Goal: Task Accomplishment & Management: Complete application form

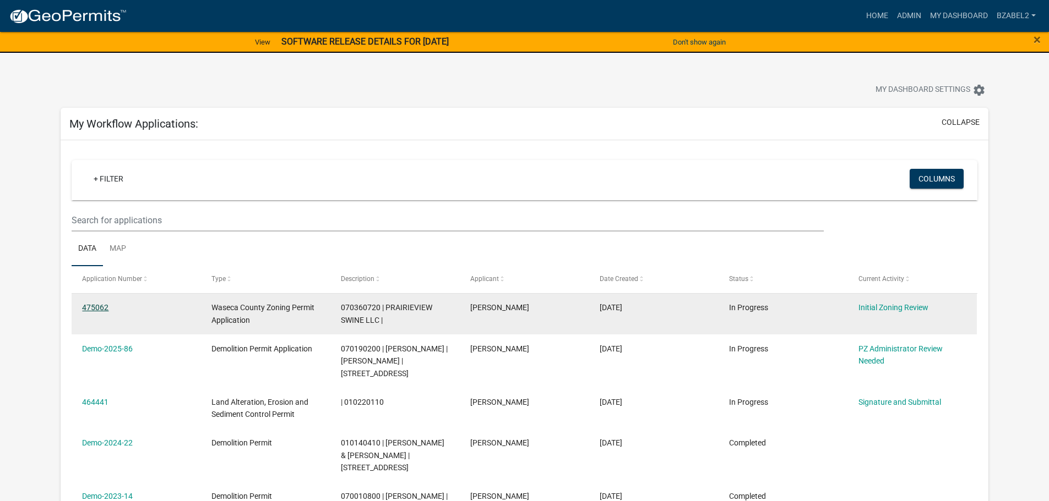
click at [98, 305] on link "475062" at bounding box center [95, 307] width 26 height 9
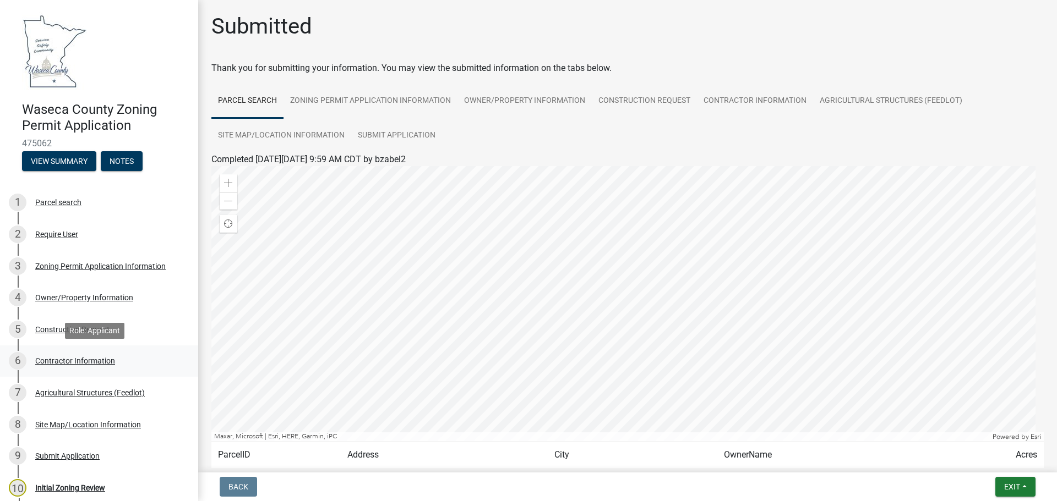
click at [61, 361] on div "Contractor Information" at bounding box center [75, 361] width 80 height 8
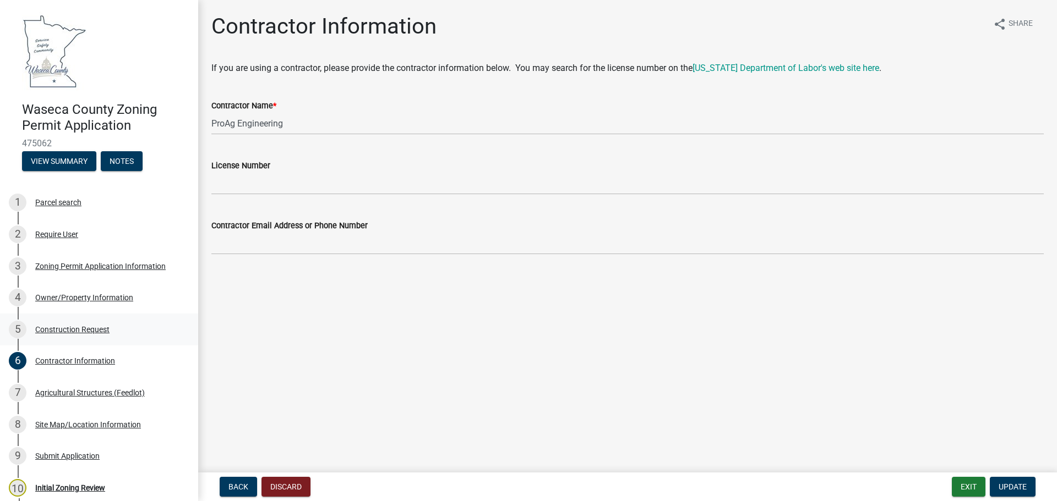
click at [67, 330] on div "Construction Request" at bounding box center [72, 330] width 74 height 8
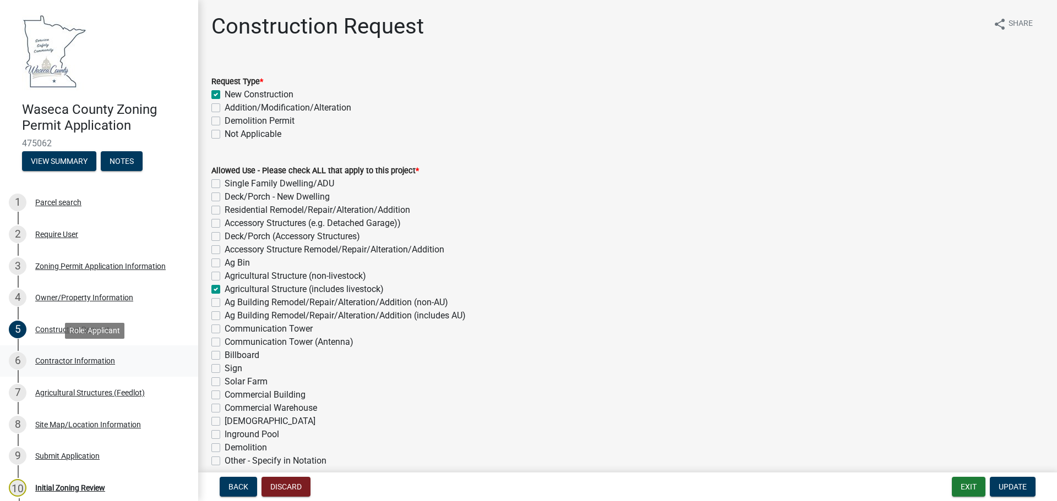
click at [98, 360] on div "Contractor Information" at bounding box center [75, 361] width 80 height 8
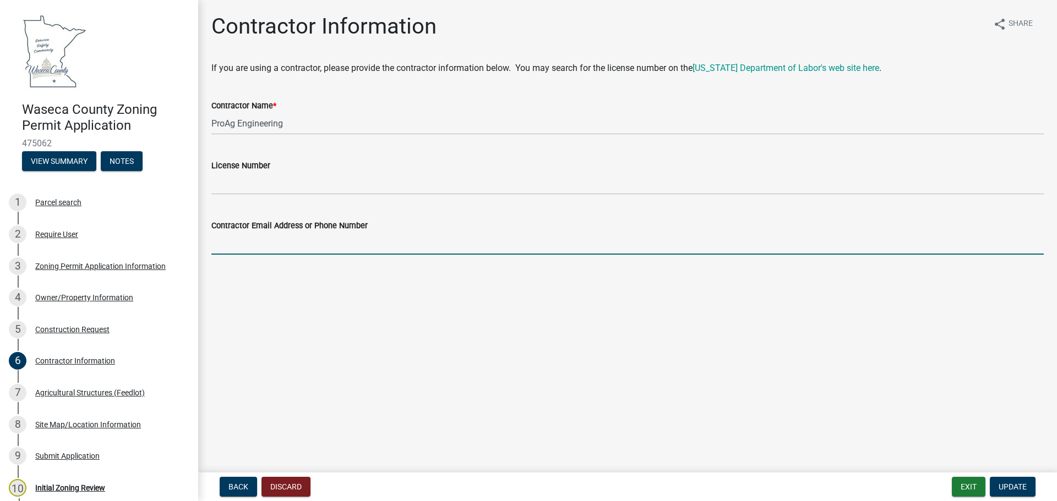
click at [286, 241] on input "Contractor Email Address or Phone Number" at bounding box center [627, 243] width 832 height 23
click at [256, 239] on input "Contractor Email Address or Phone Number" at bounding box center [627, 243] width 832 height 23
type input "[PHONE_NUMBER]"
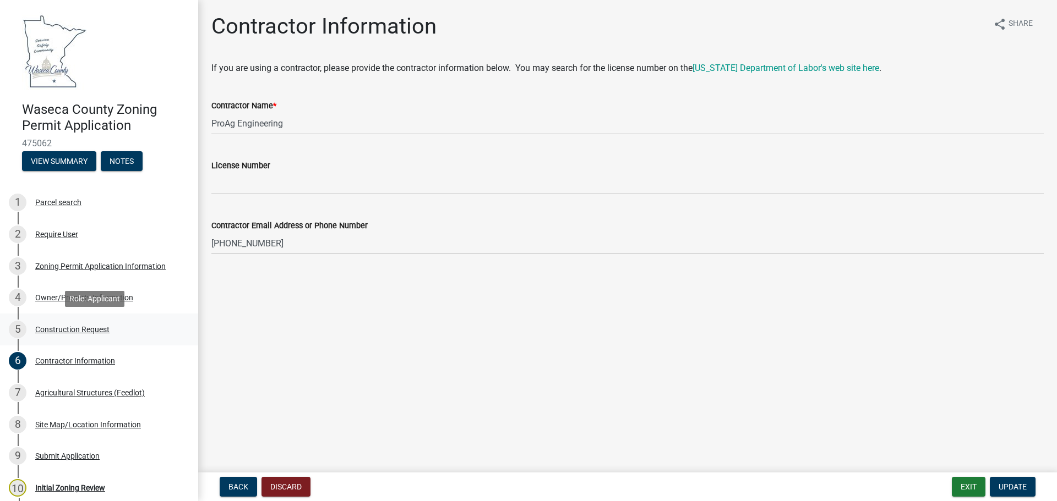
click at [80, 329] on div "Construction Request" at bounding box center [72, 330] width 74 height 8
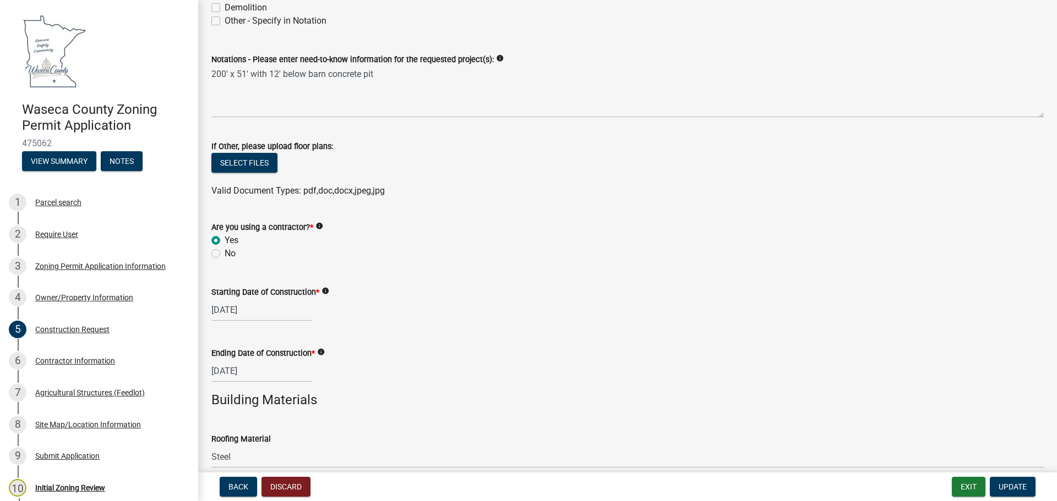
scroll to position [385, 0]
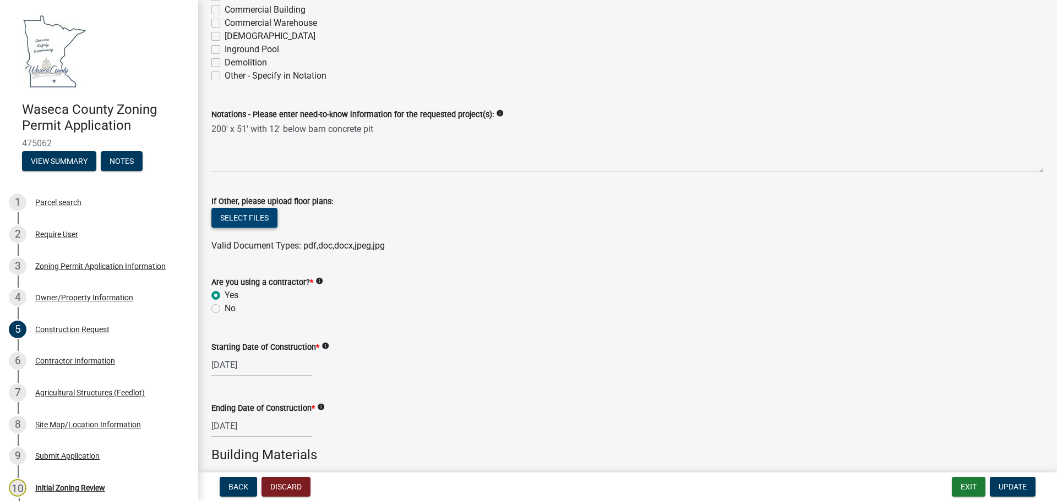
click at [265, 222] on button "Select files" at bounding box center [244, 218] width 66 height 20
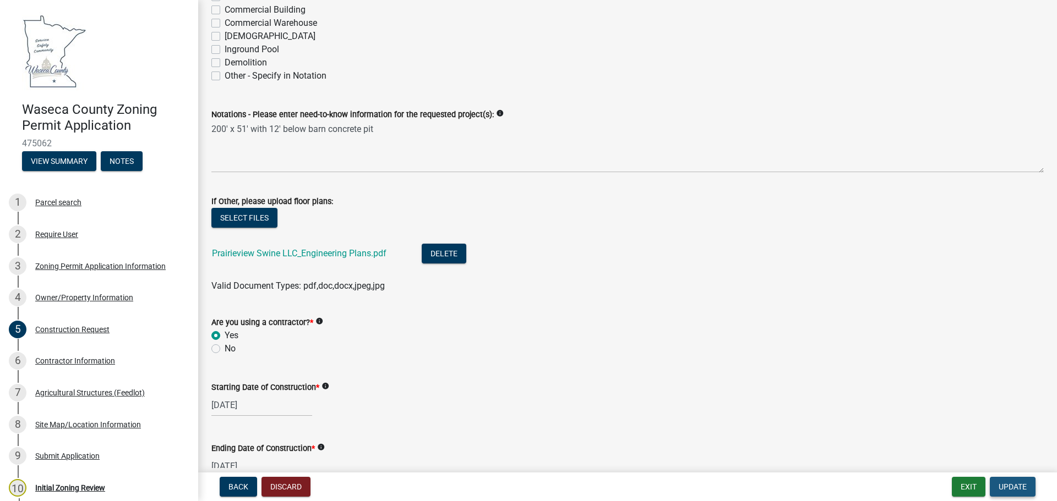
click at [1019, 483] on span "Update" at bounding box center [1012, 487] width 28 height 9
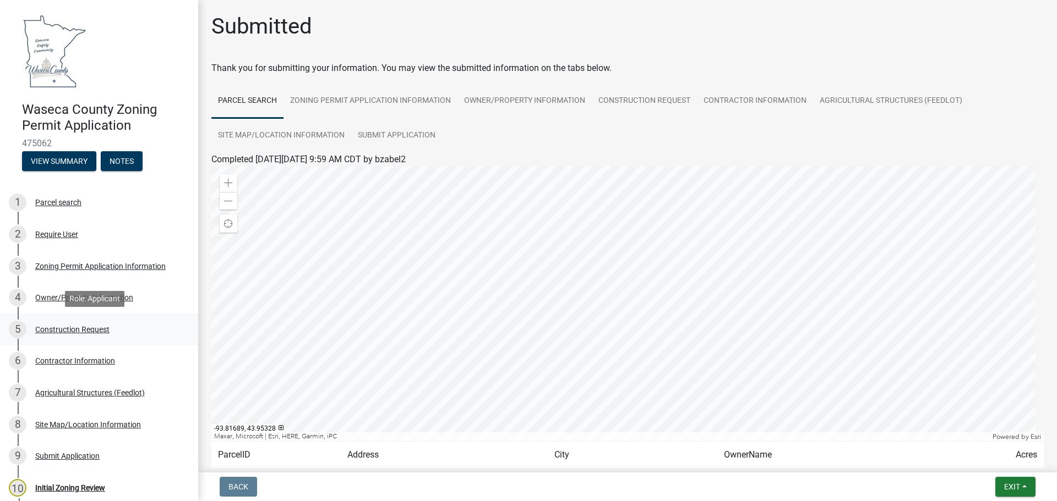
click at [46, 329] on div "Construction Request" at bounding box center [72, 330] width 74 height 8
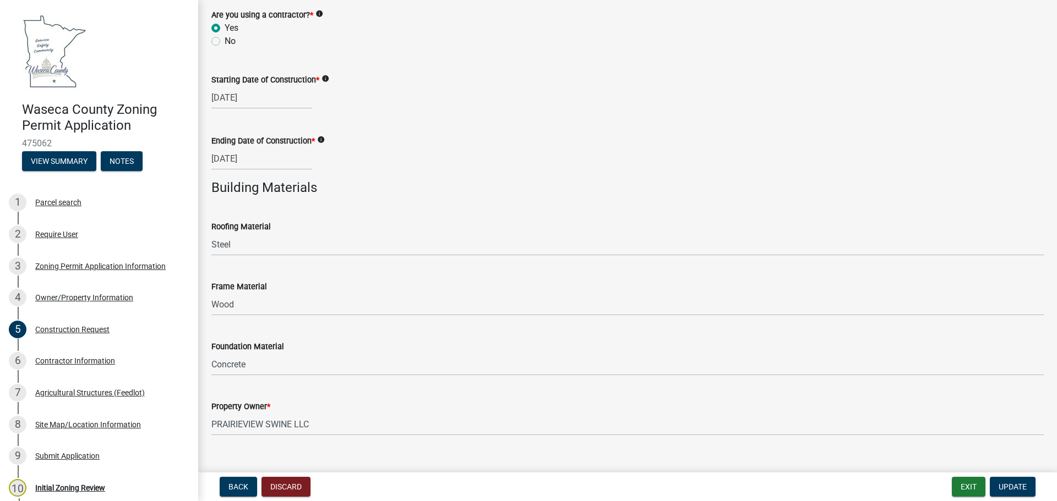
scroll to position [712, 0]
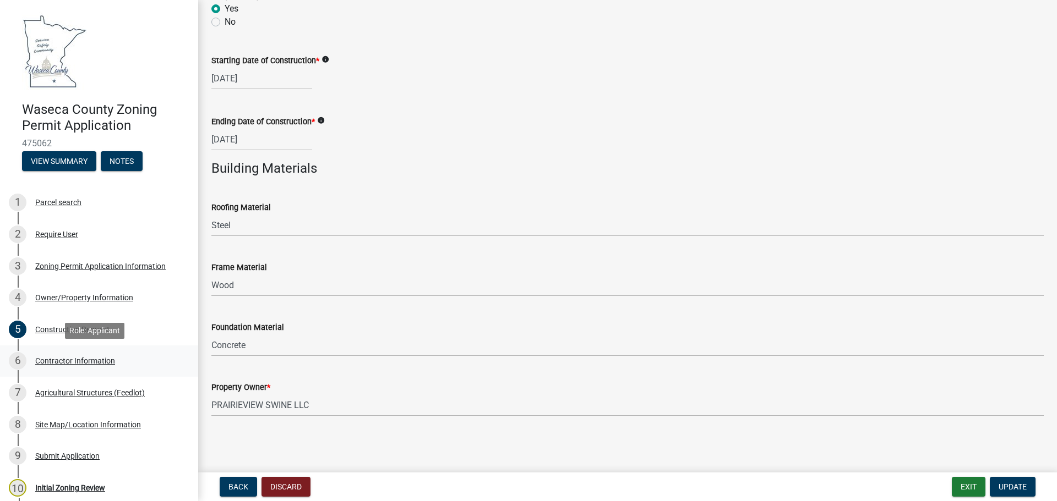
click at [67, 362] on div "Contractor Information" at bounding box center [75, 361] width 80 height 8
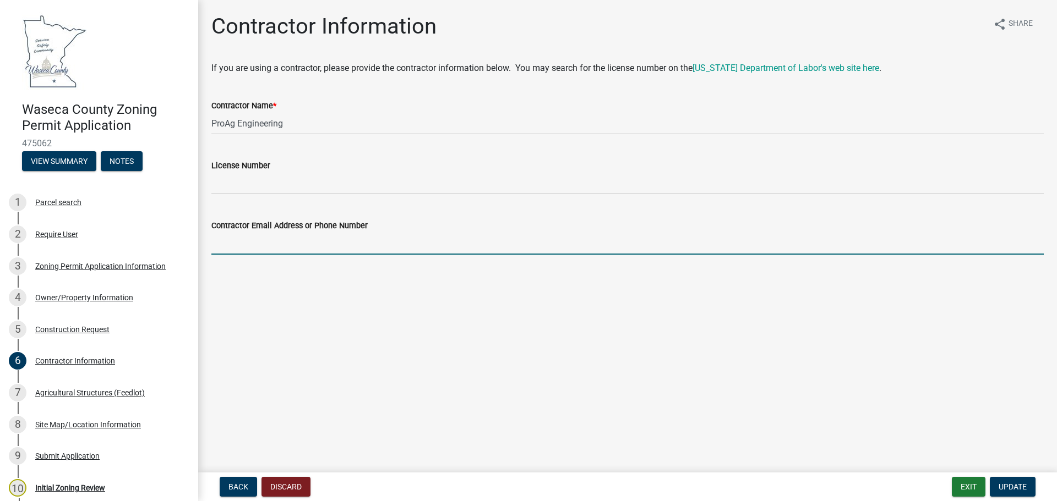
click at [252, 247] on input "Contractor Email Address or Phone Number" at bounding box center [627, 243] width 832 height 23
type input "[PHONE_NUMBER]"
click at [1012, 487] on span "Update" at bounding box center [1012, 487] width 28 height 9
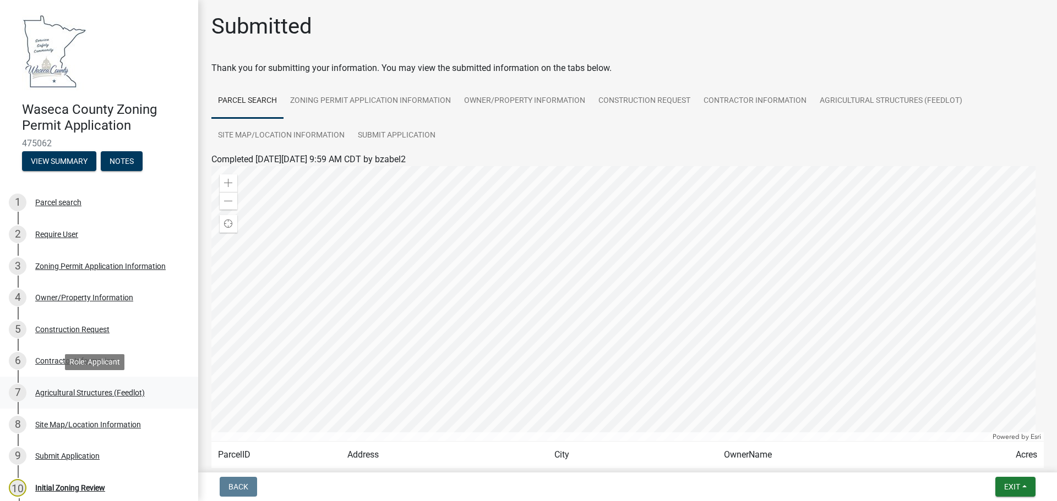
click at [79, 392] on div "Agricultural Structures (Feedlot)" at bounding box center [90, 393] width 110 height 8
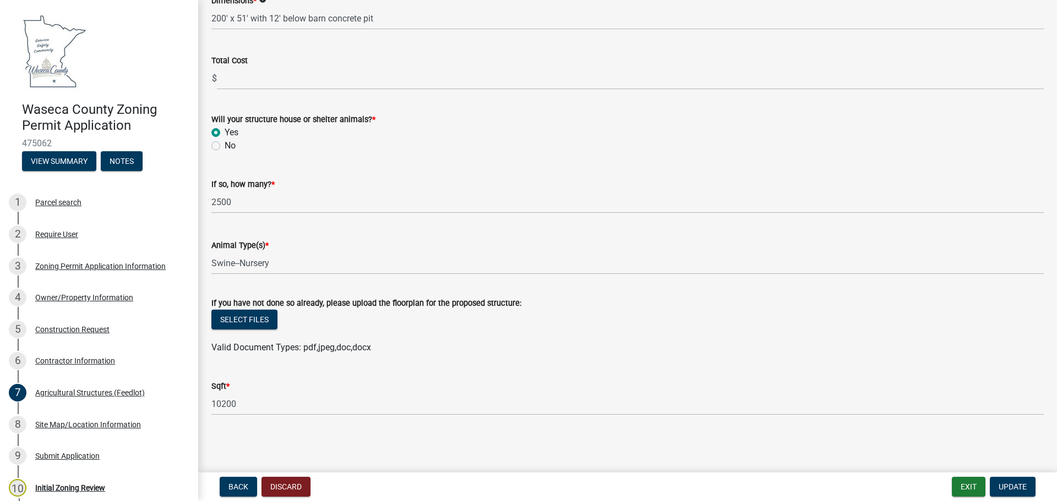
scroll to position [376, 0]
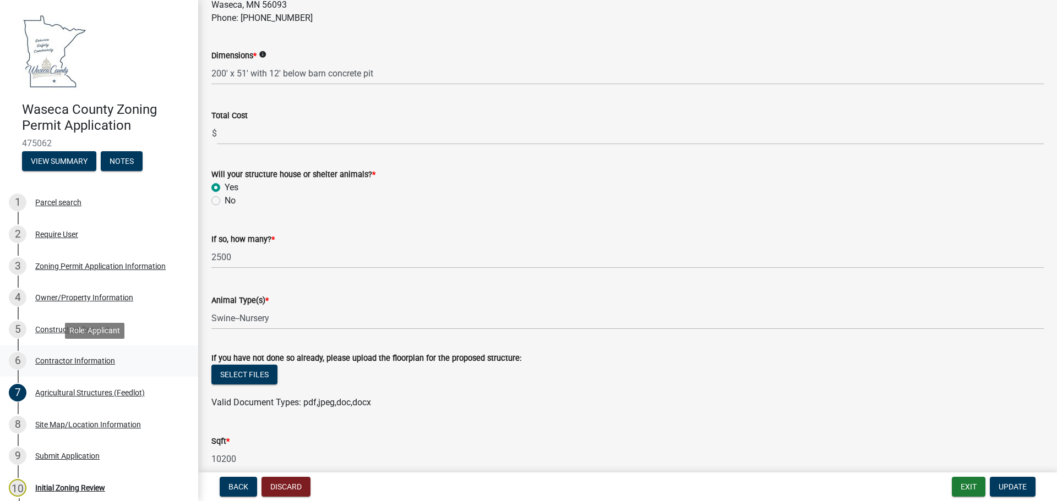
click at [61, 360] on div "Contractor Information" at bounding box center [75, 361] width 80 height 8
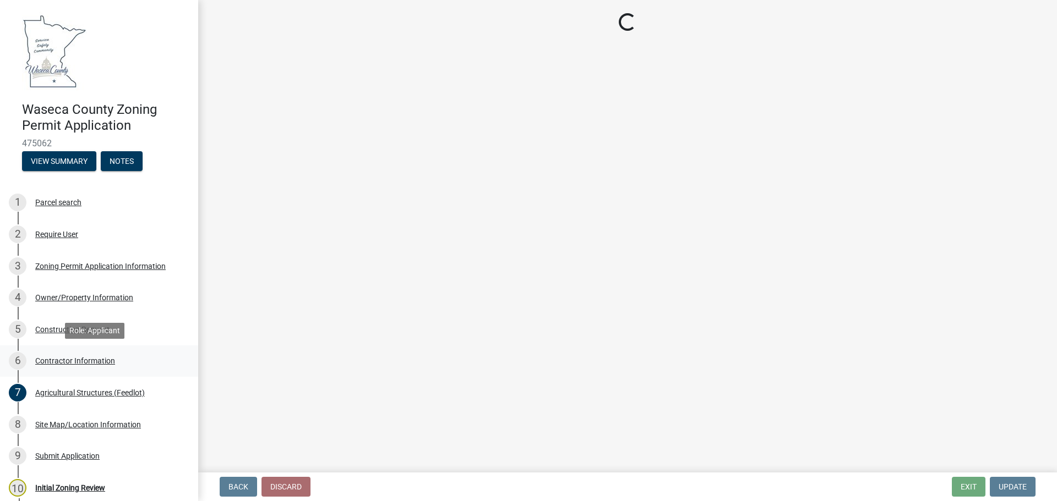
scroll to position [0, 0]
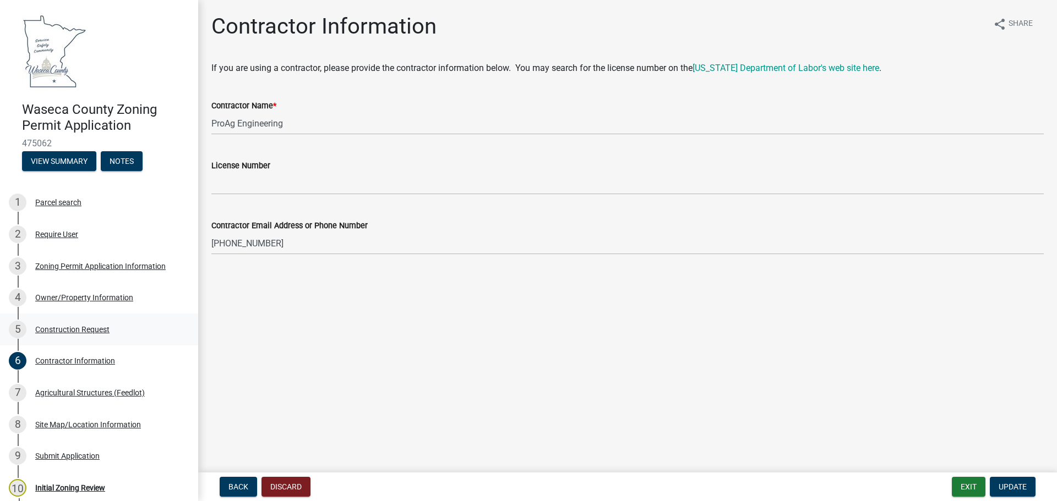
click at [56, 331] on div "Construction Request" at bounding box center [72, 330] width 74 height 8
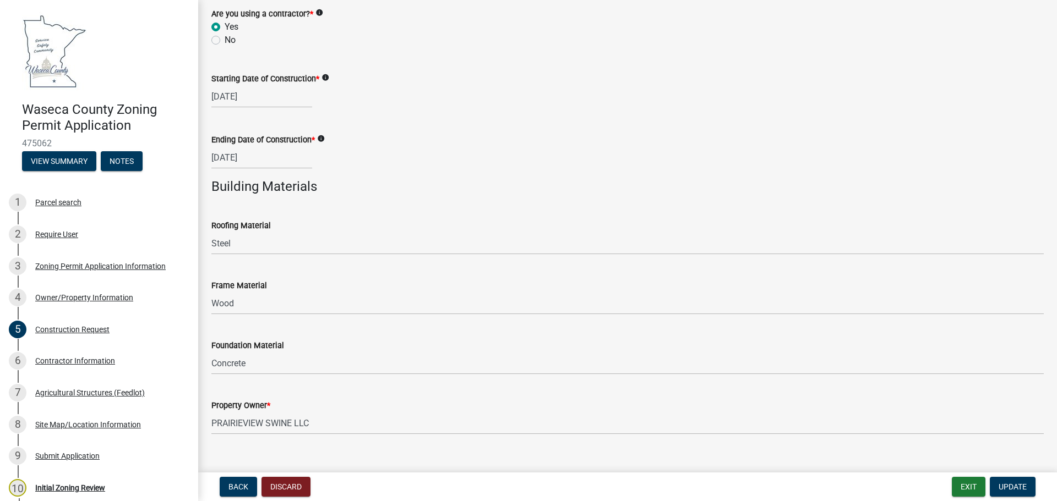
scroll to position [712, 0]
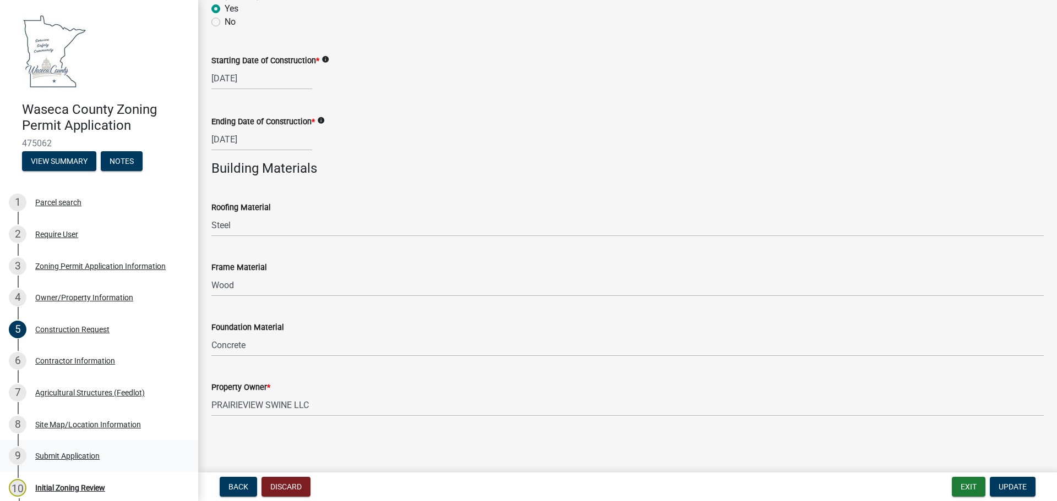
click at [75, 455] on div "Submit Application" at bounding box center [67, 456] width 64 height 8
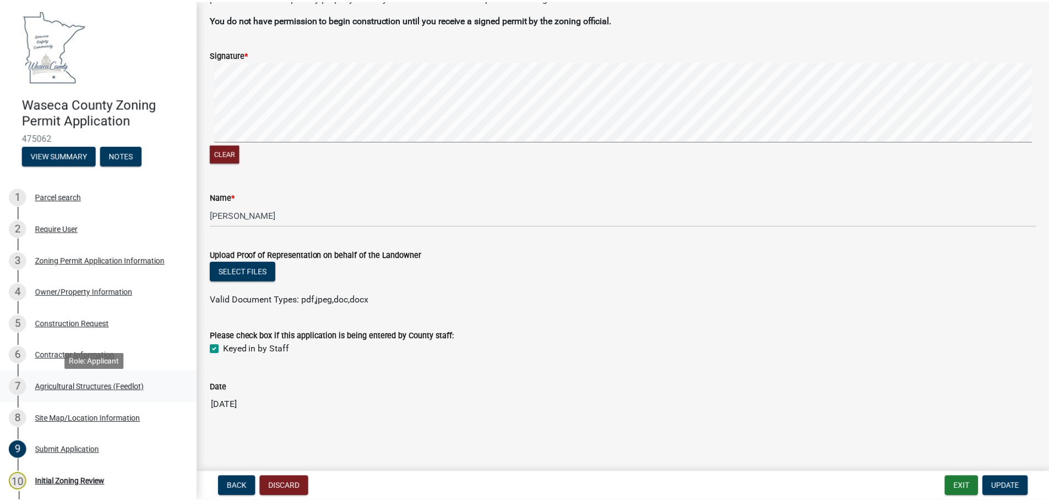
scroll to position [0, 0]
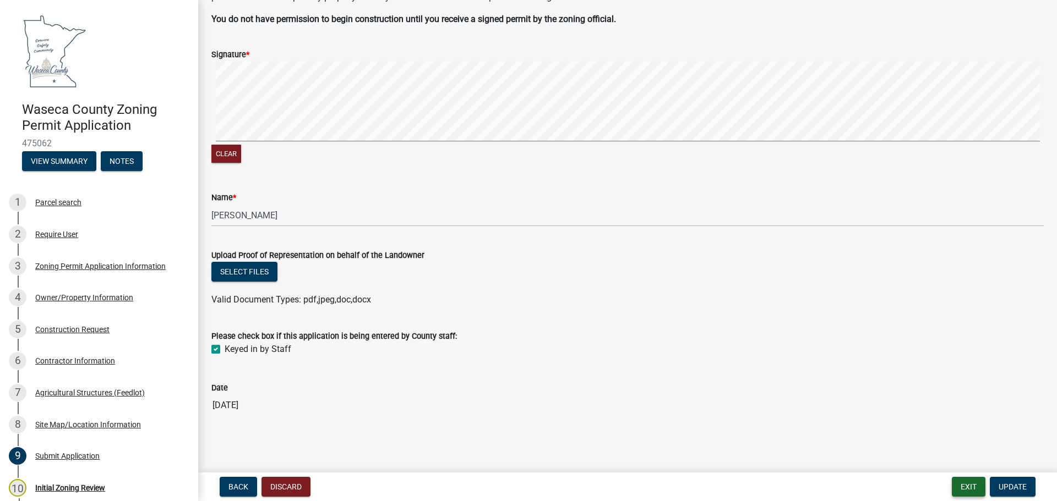
click at [968, 487] on button "Exit" at bounding box center [969, 487] width 34 height 20
